Goal: Transaction & Acquisition: Purchase product/service

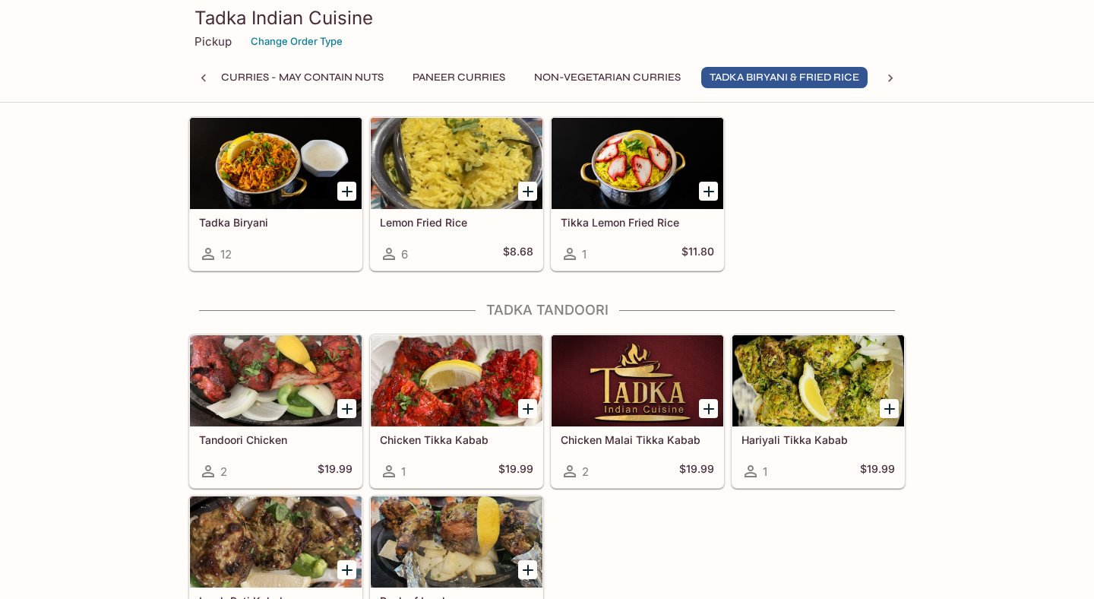
scroll to position [2268, 0]
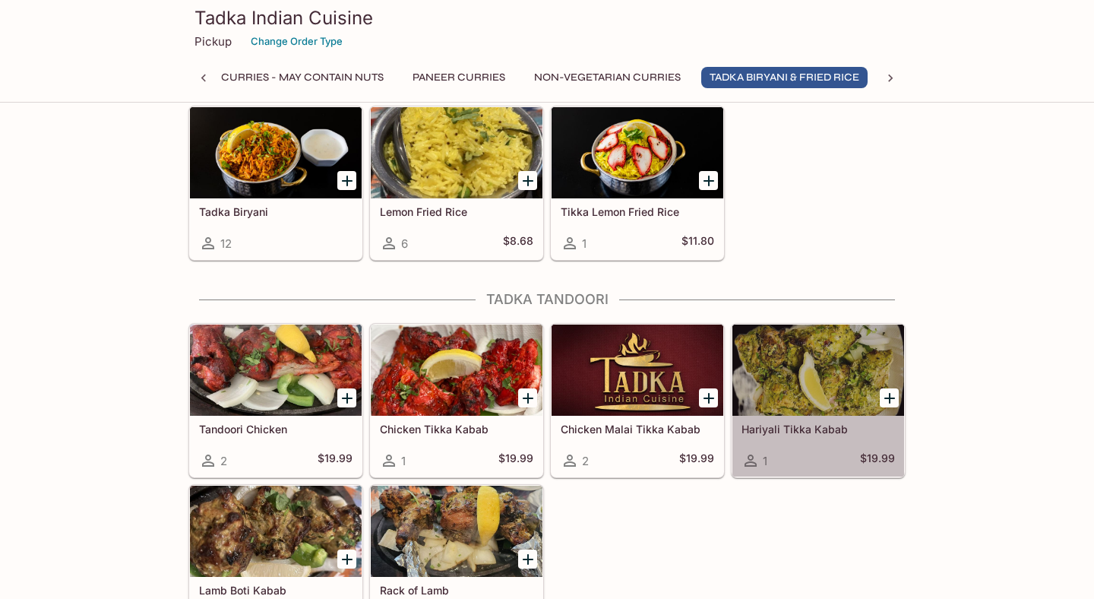
click at [771, 381] on div at bounding box center [819, 369] width 172 height 91
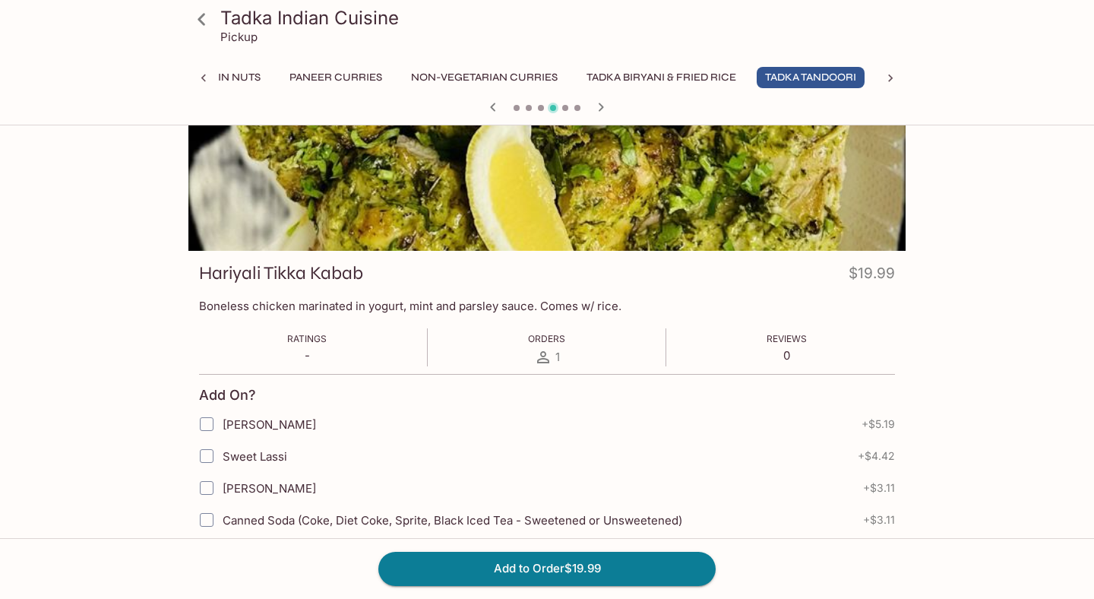
scroll to position [84, 0]
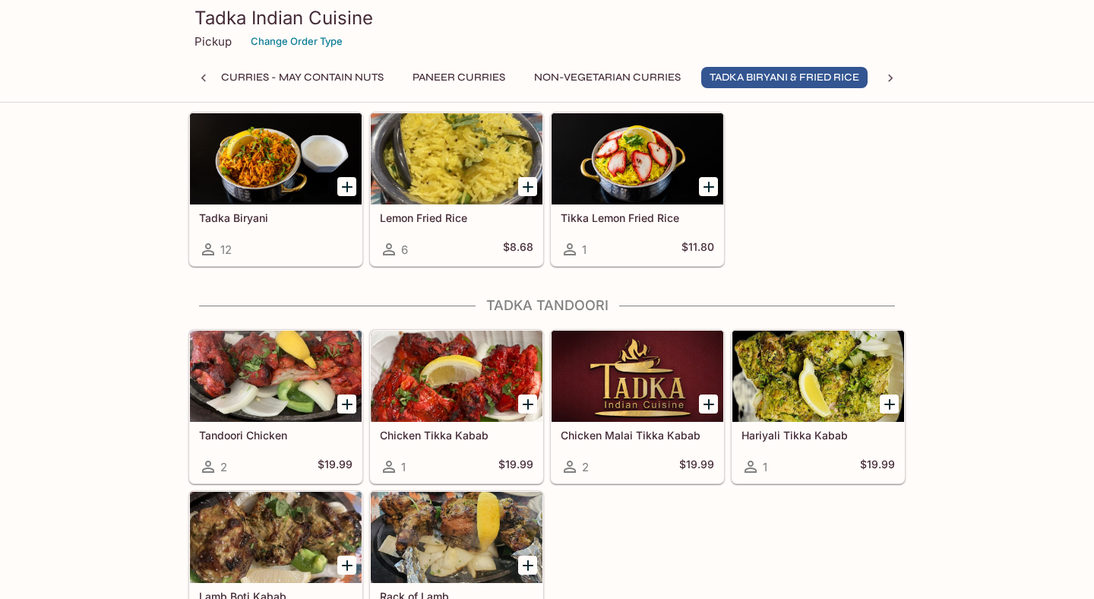
scroll to position [2263, 0]
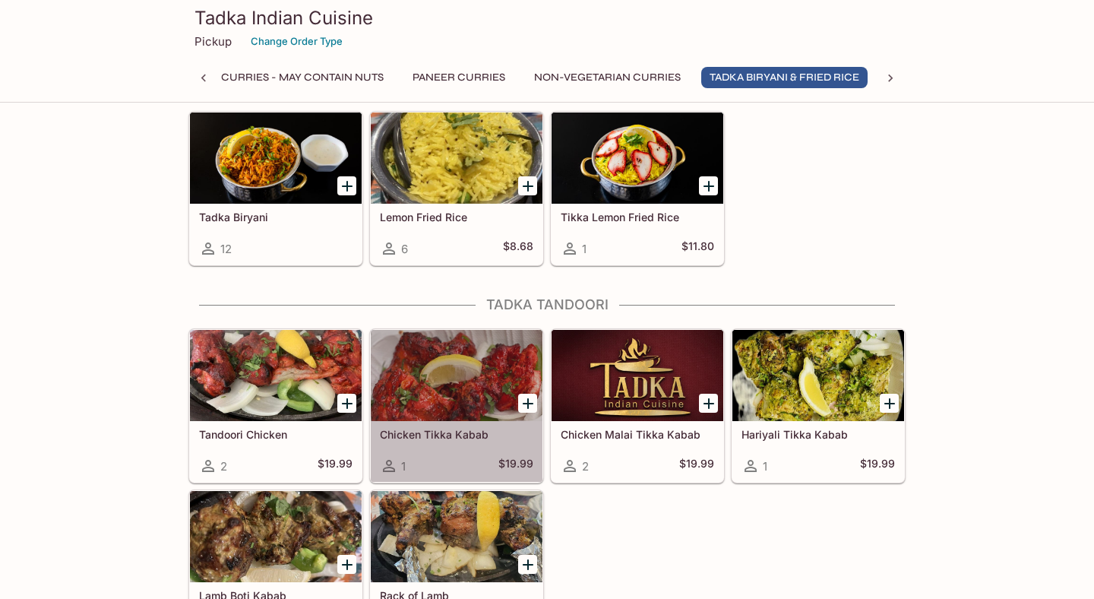
click at [483, 397] on div at bounding box center [457, 375] width 172 height 91
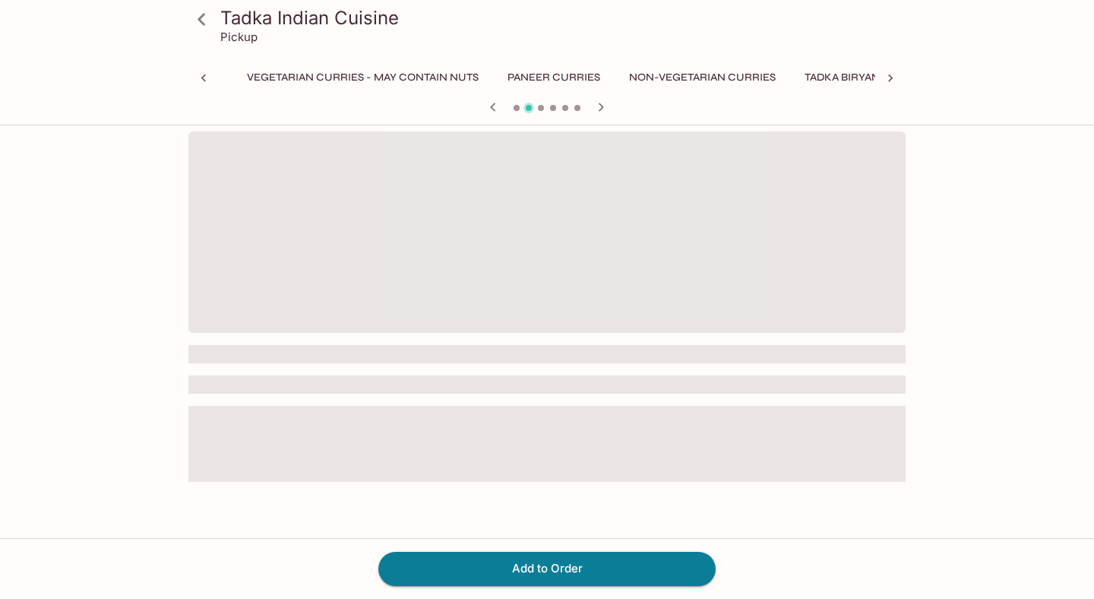
scroll to position [0, 527]
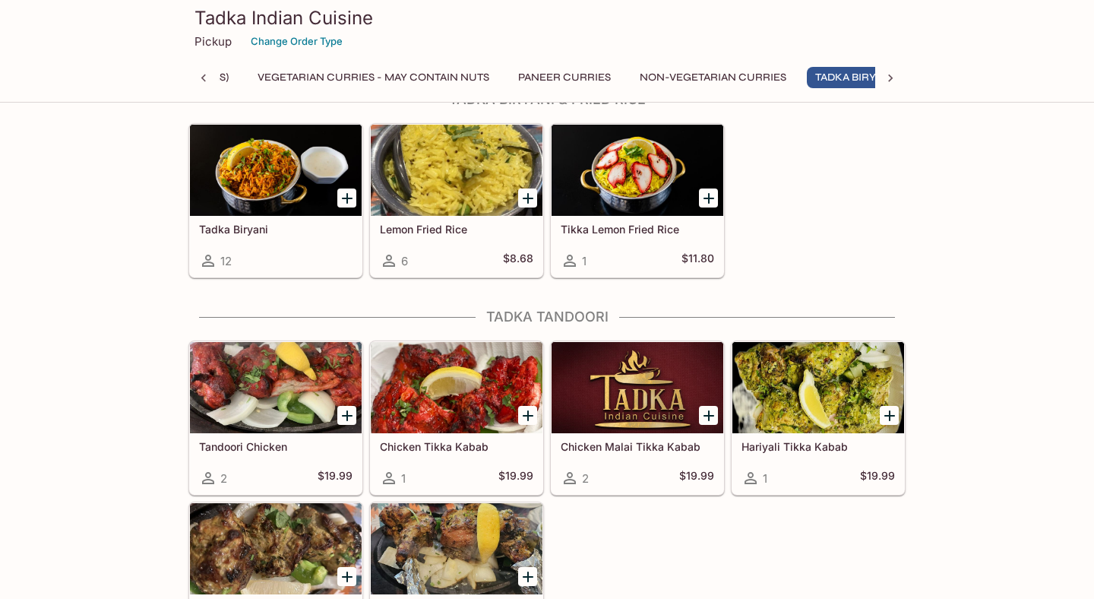
scroll to position [2264, 0]
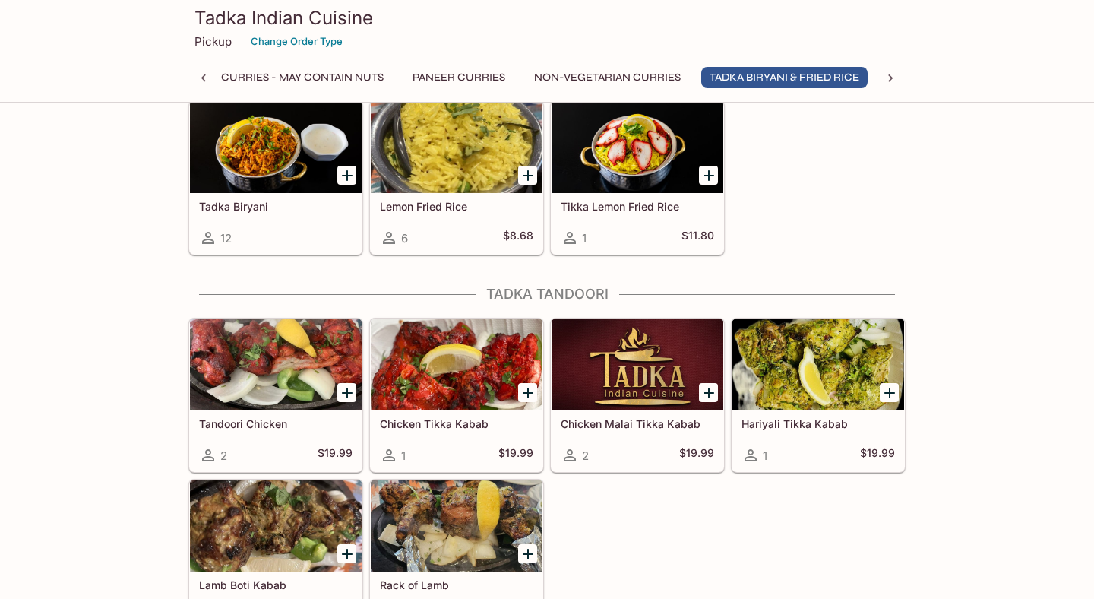
click at [293, 349] on div at bounding box center [276, 364] width 172 height 91
